Goal: Check status: Check status

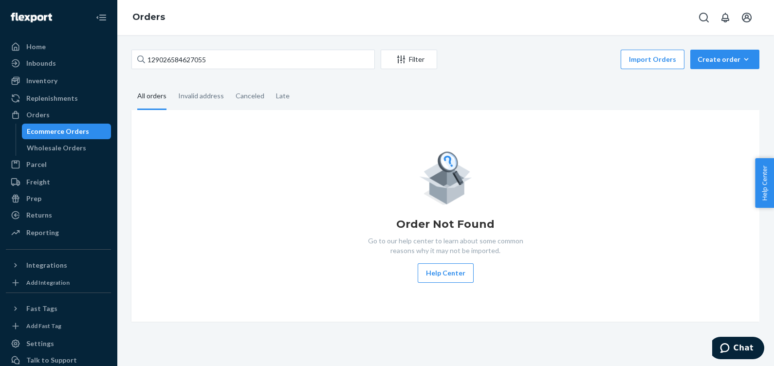
drag, startPoint x: 45, startPoint y: 80, endPoint x: 104, endPoint y: 70, distance: 59.3
click at [45, 80] on div "Inventory" at bounding box center [41, 81] width 31 height 10
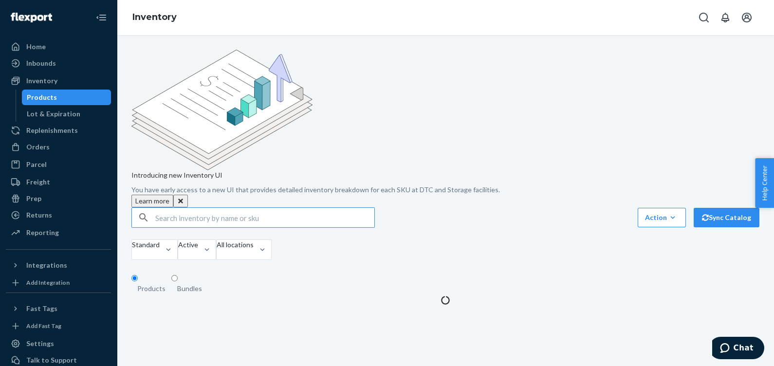
click at [207, 208] on input "text" at bounding box center [264, 217] width 219 height 19
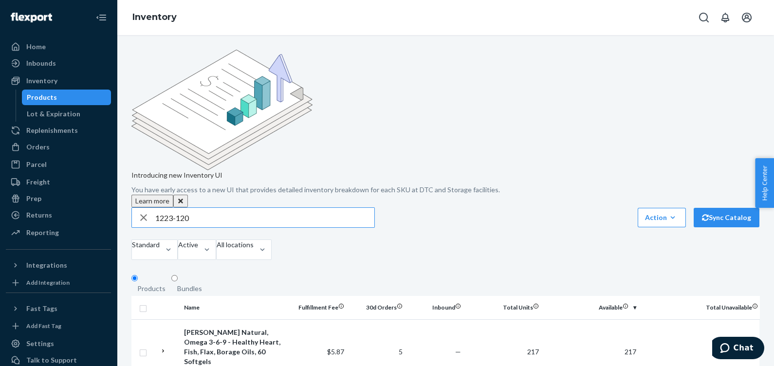
type input "1223-120"
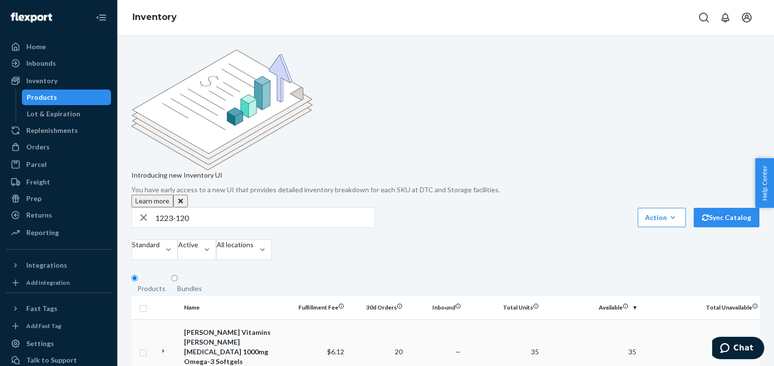
scroll to position [60, 0]
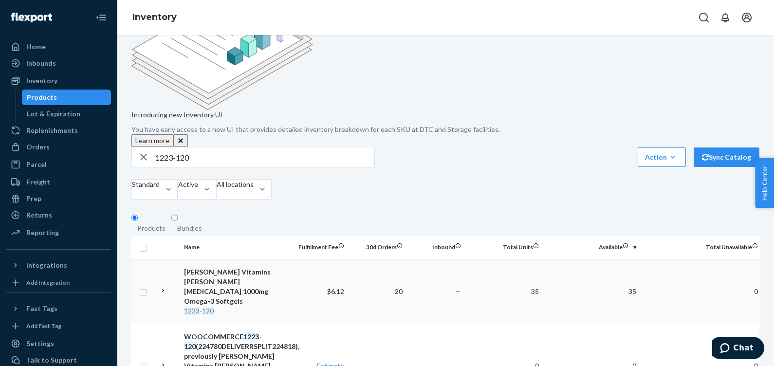
click at [217, 267] on div "[PERSON_NAME] Vitamins [PERSON_NAME] [MEDICAL_DATA] 1000mg Omega-3 Softgels" at bounding box center [235, 286] width 102 height 39
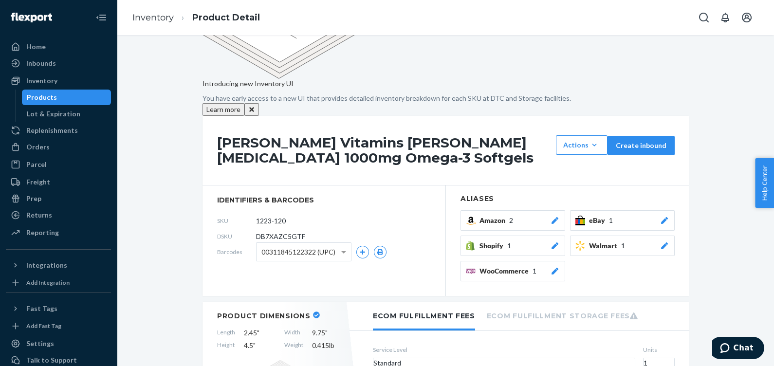
scroll to position [29, 0]
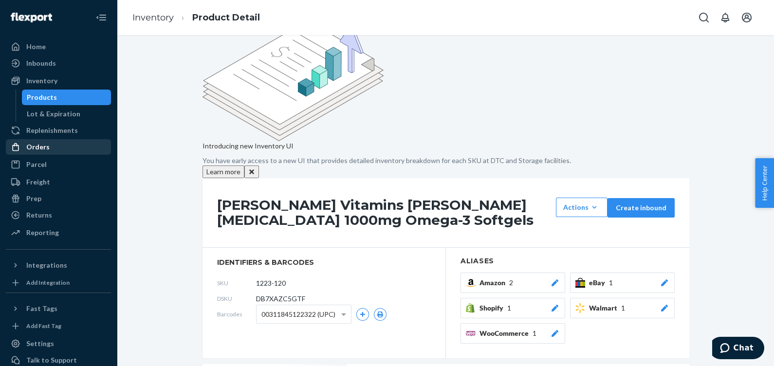
click at [42, 141] on div "Orders" at bounding box center [58, 147] width 103 height 14
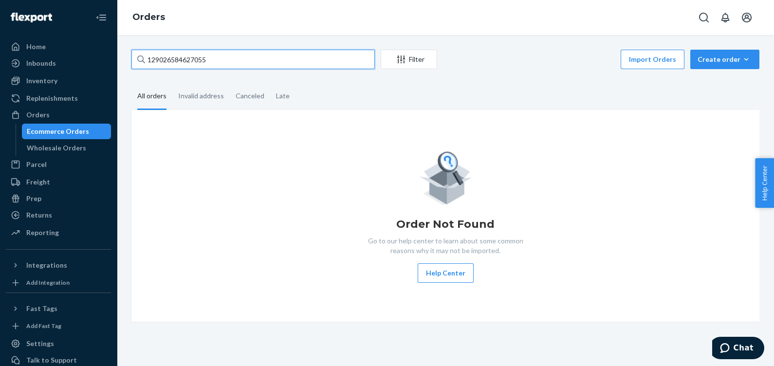
drag, startPoint x: 232, startPoint y: 55, endPoint x: 131, endPoint y: 57, distance: 100.3
click at [131, 57] on input "129026584627055" at bounding box center [252, 59] width 243 height 19
paste input "[PHONE_NUMBER]"
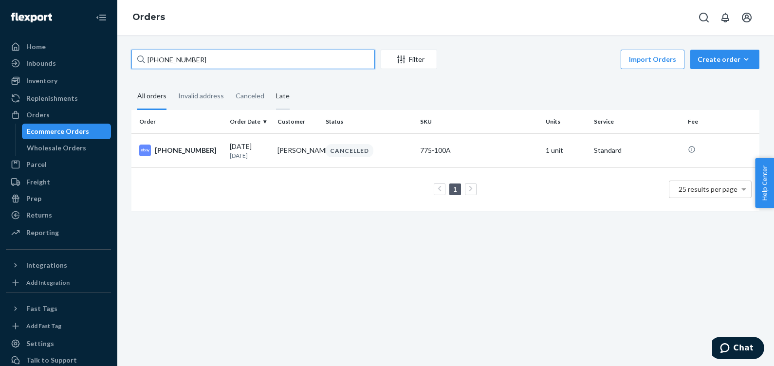
type input "[PHONE_NUMBER]"
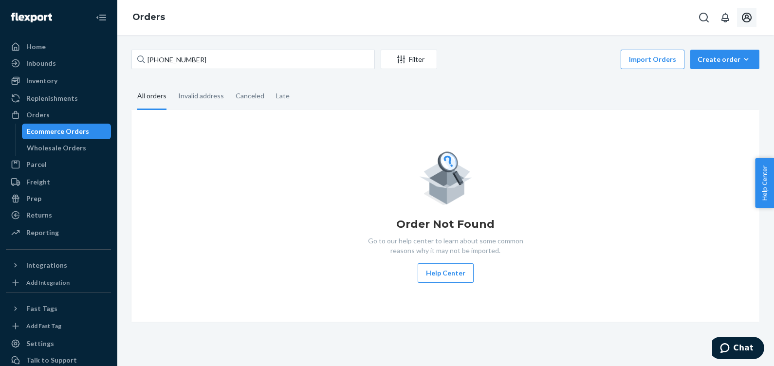
click at [743, 18] on icon "Open account menu" at bounding box center [747, 18] width 12 height 12
click at [619, 30] on div "Log out" at bounding box center [607, 25] width 23 height 10
